Goal: Information Seeking & Learning: Learn about a topic

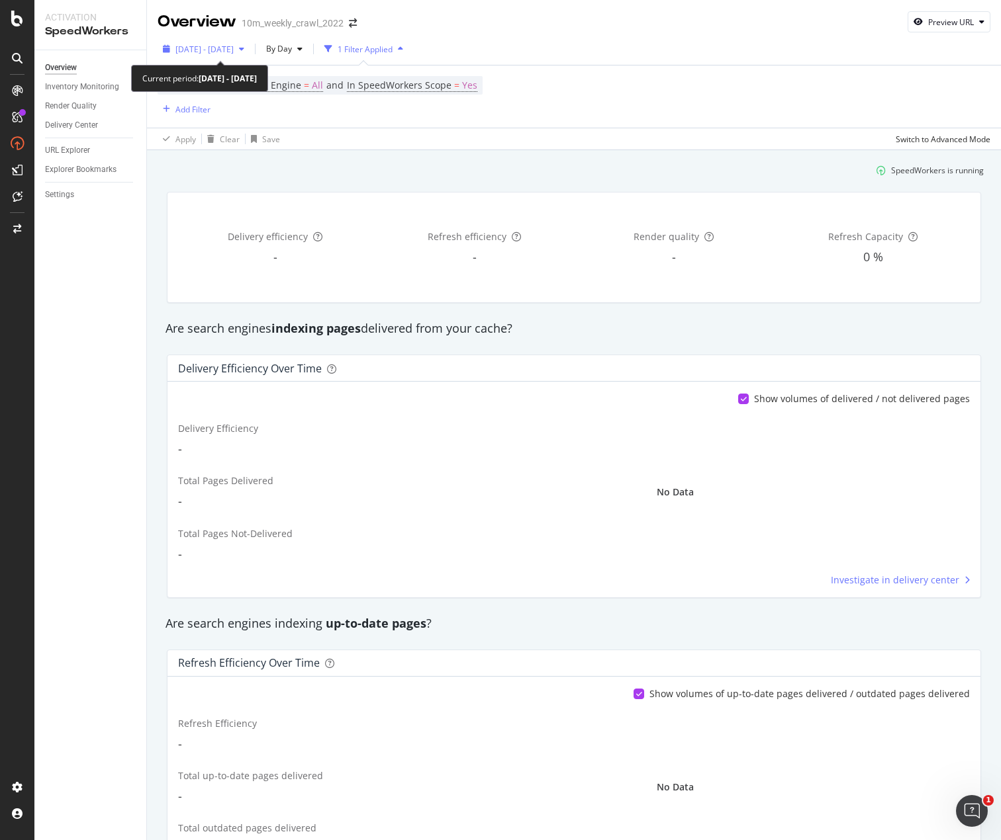
click at [217, 54] on span "2025 Jul. 17th - Aug. 13th" at bounding box center [204, 49] width 58 height 11
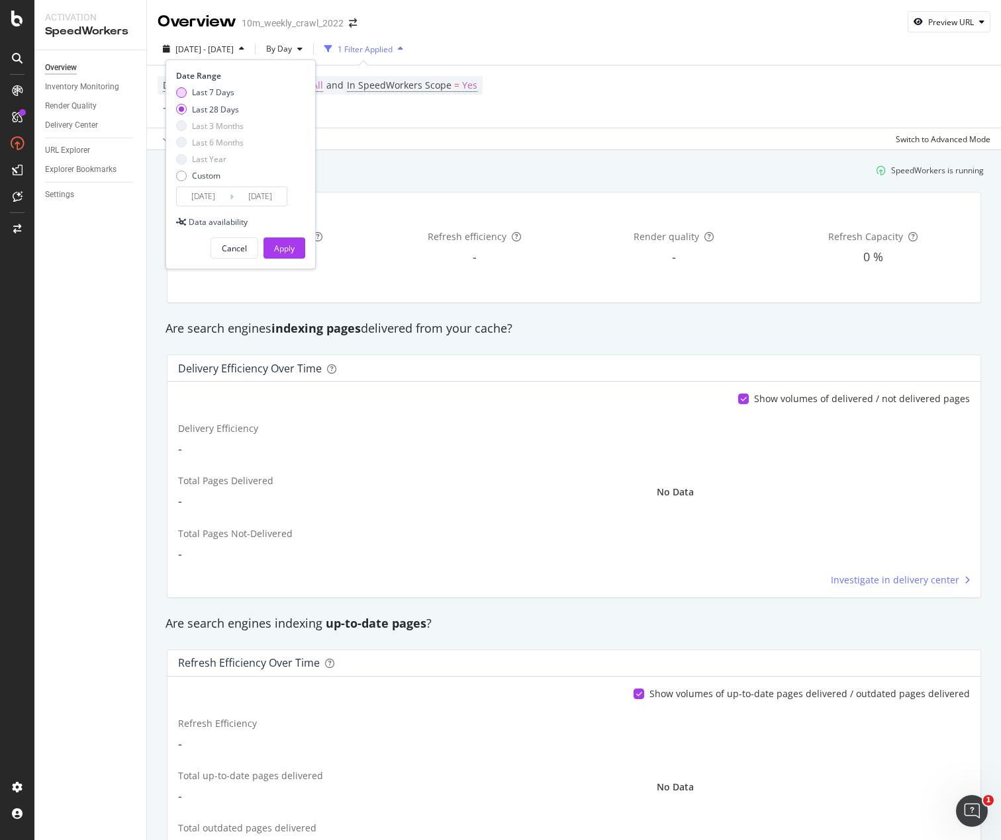
click at [181, 95] on div "Last 7 Days" at bounding box center [181, 92] width 11 height 11
type input "2025/08/07"
click at [289, 249] on div "Apply" at bounding box center [284, 248] width 21 height 11
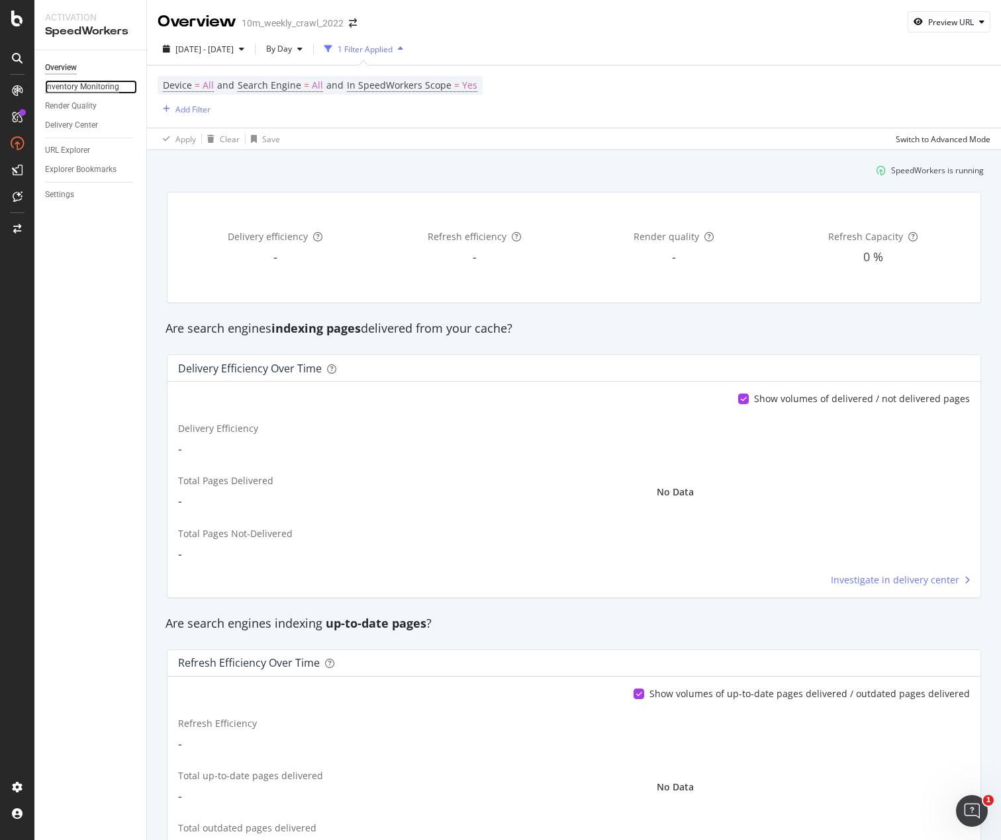
click at [85, 89] on div "Inventory Monitoring" at bounding box center [82, 87] width 74 height 14
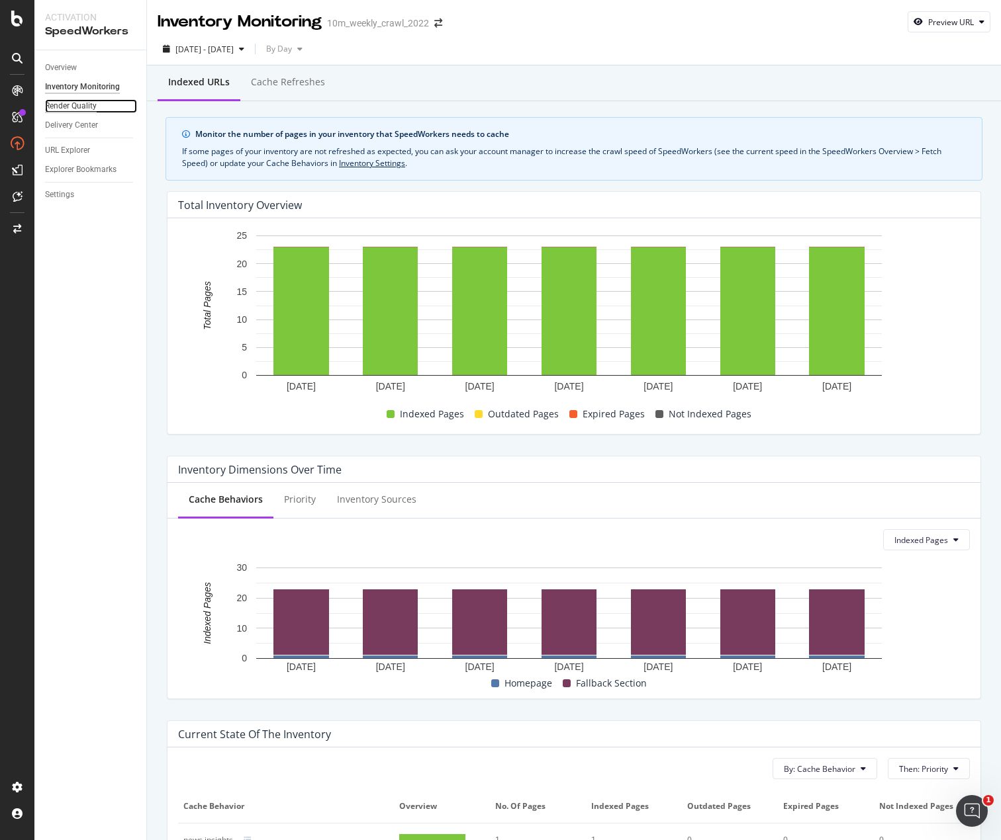
click at [84, 103] on div "Render Quality" at bounding box center [71, 106] width 52 height 14
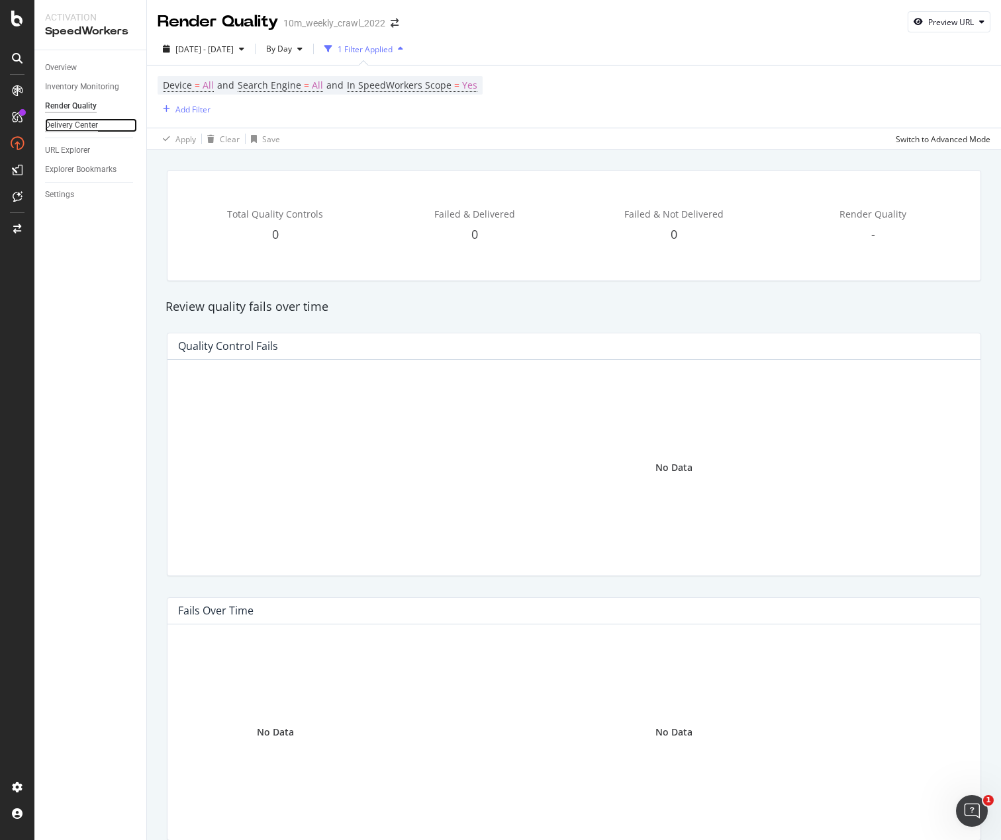
click at [79, 130] on div "Delivery Center" at bounding box center [71, 125] width 53 height 14
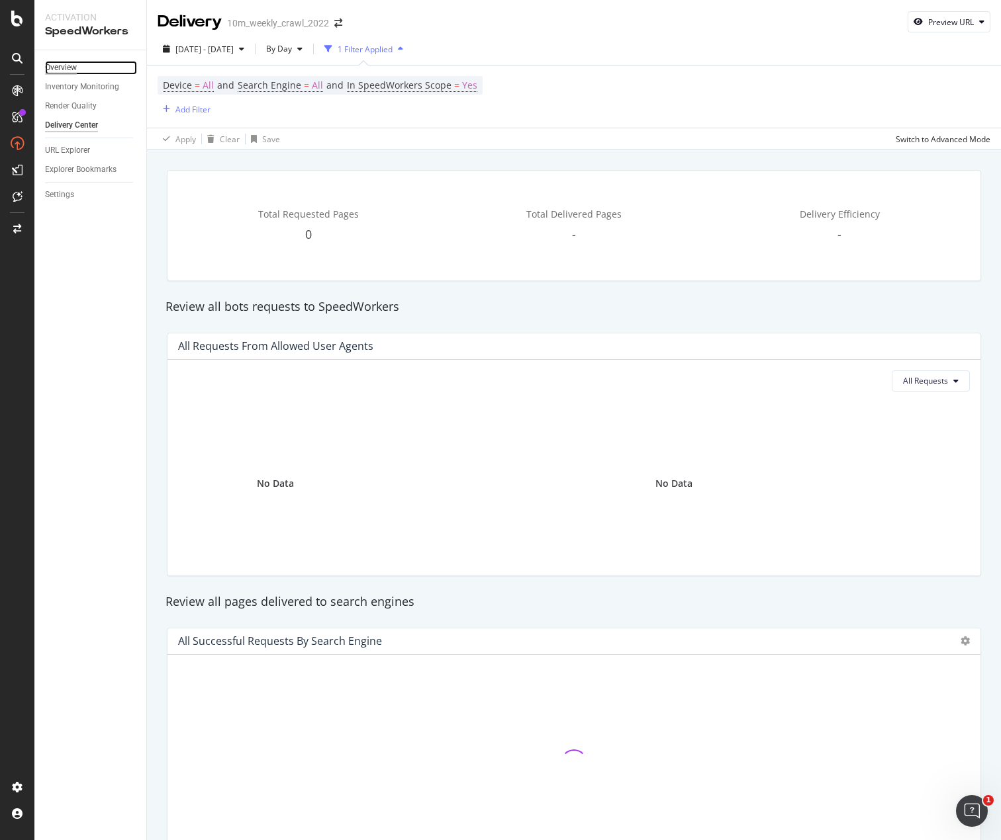
click at [63, 71] on div "Overview" at bounding box center [61, 68] width 32 height 14
